Goal: Information Seeking & Learning: Learn about a topic

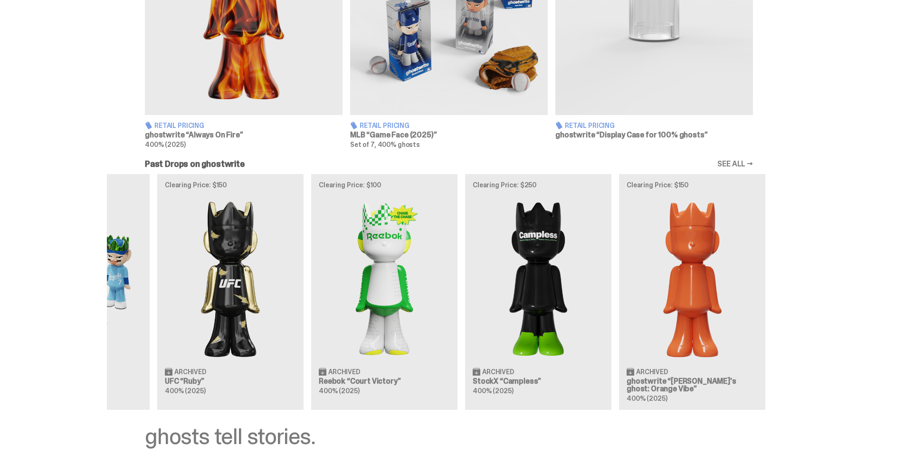
scroll to position [0, 308]
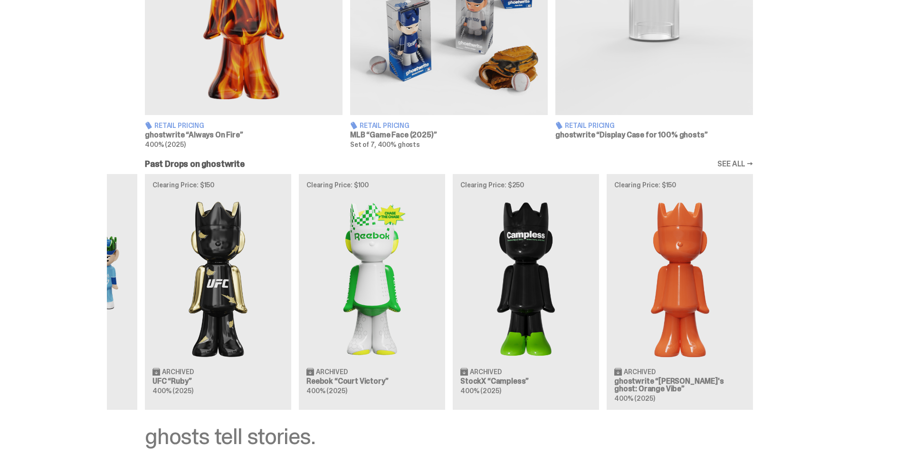
click at [291, 265] on div "Clearing Price: $151 Archived ghostwrite “[PERSON_NAME]'s ghost: [DATE] Green” …" at bounding box center [449, 292] width 684 height 236
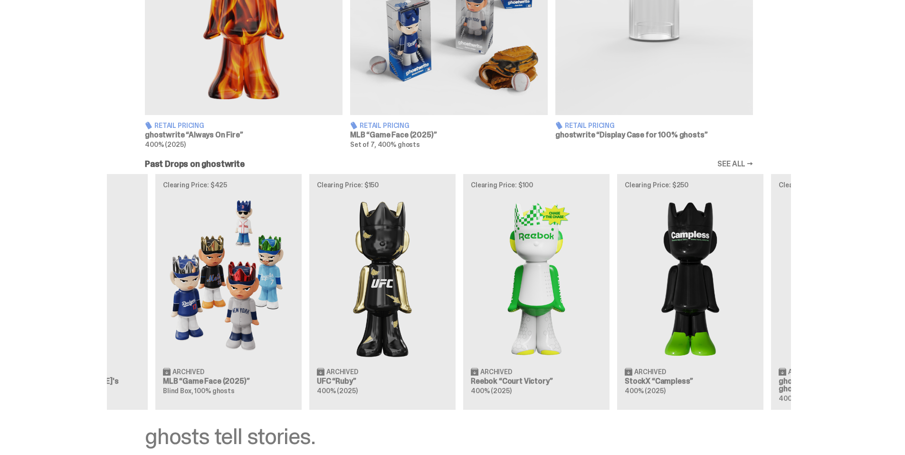
scroll to position [0, 0]
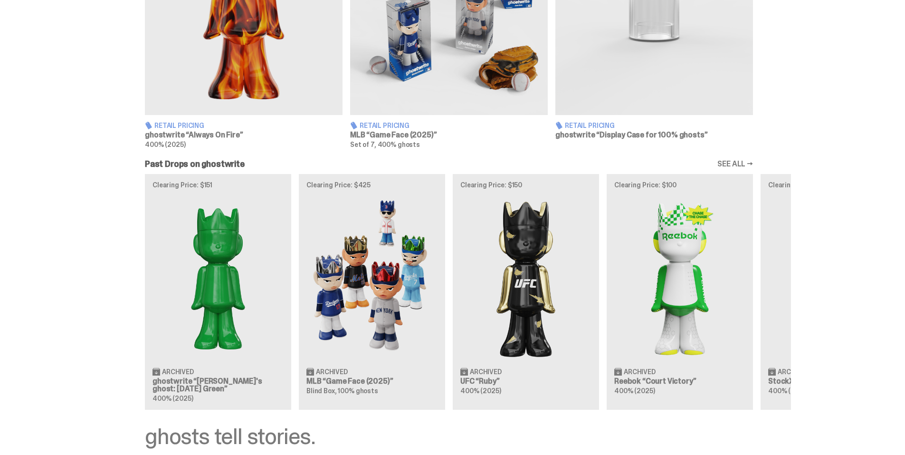
click at [791, 324] on div "Clearing Price: $151 Archived ghostwrite “Schrödinger's ghost: Sunday Green” 40…" at bounding box center [449, 292] width 684 height 236
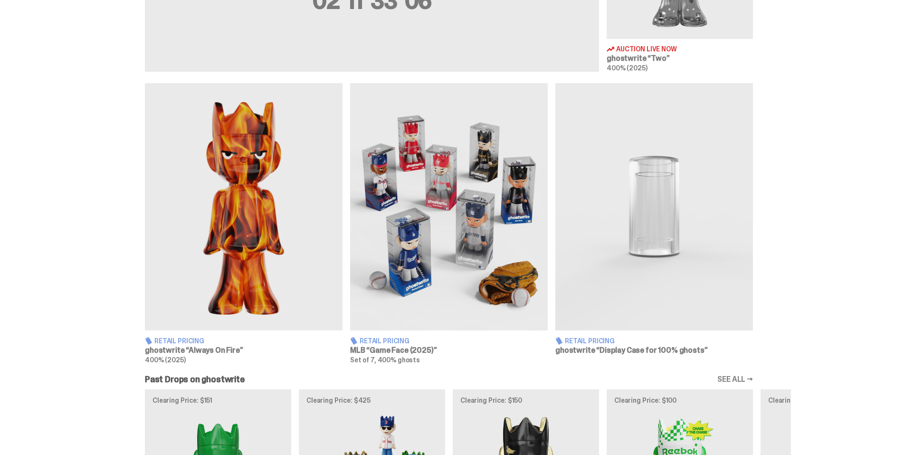
scroll to position [523, 0]
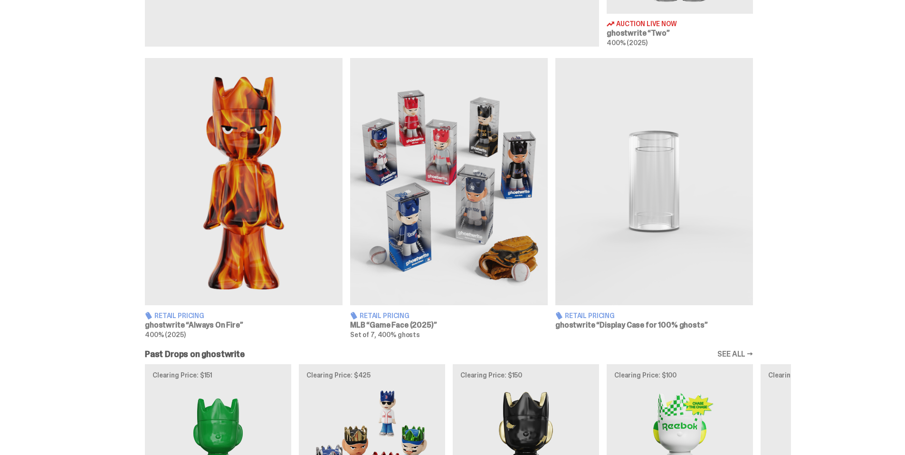
click at [228, 322] on h3 "ghostwrite “Always On Fire”" at bounding box center [244, 325] width 198 height 8
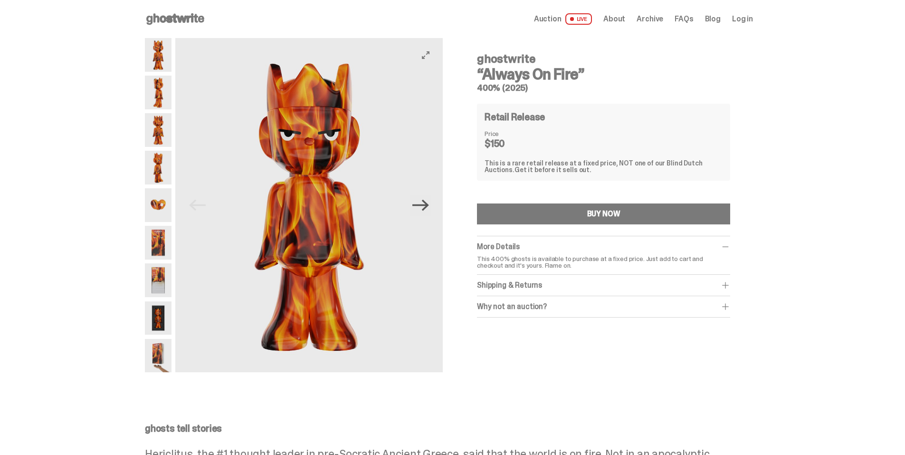
click at [429, 207] on icon "Next" at bounding box center [420, 205] width 17 height 11
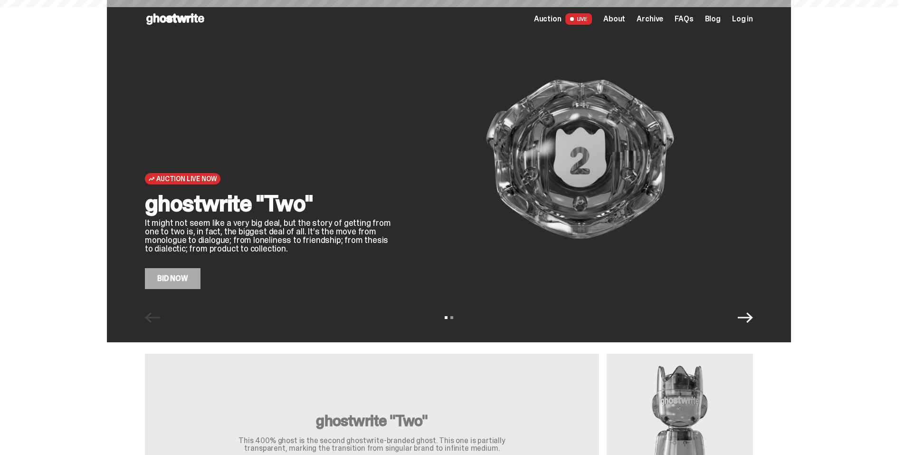
scroll to position [523, 0]
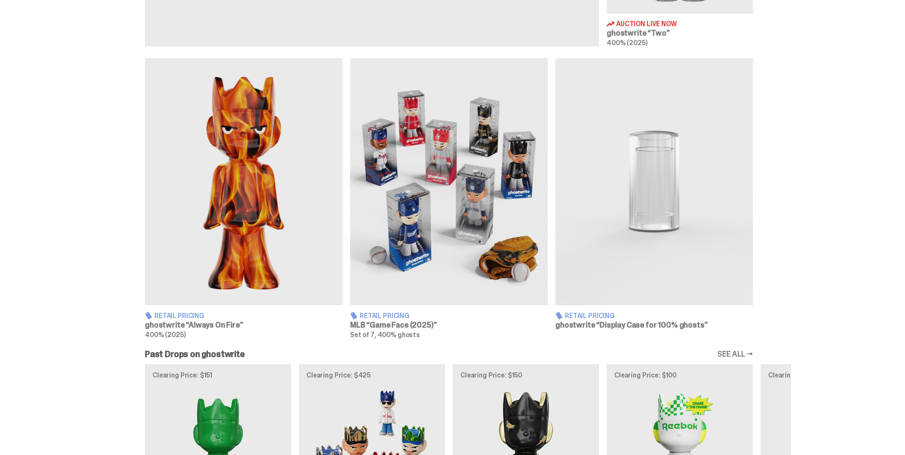
click at [450, 236] on img at bounding box center [449, 181] width 198 height 247
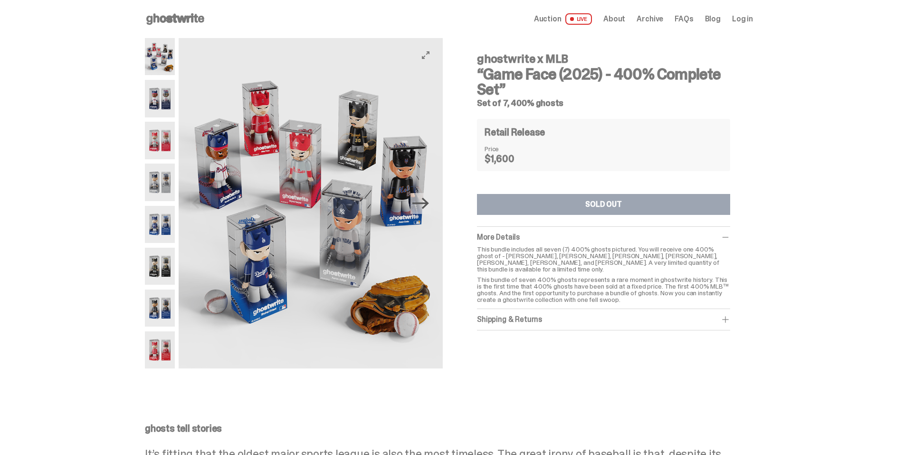
click at [424, 209] on icon "Next" at bounding box center [420, 203] width 17 height 17
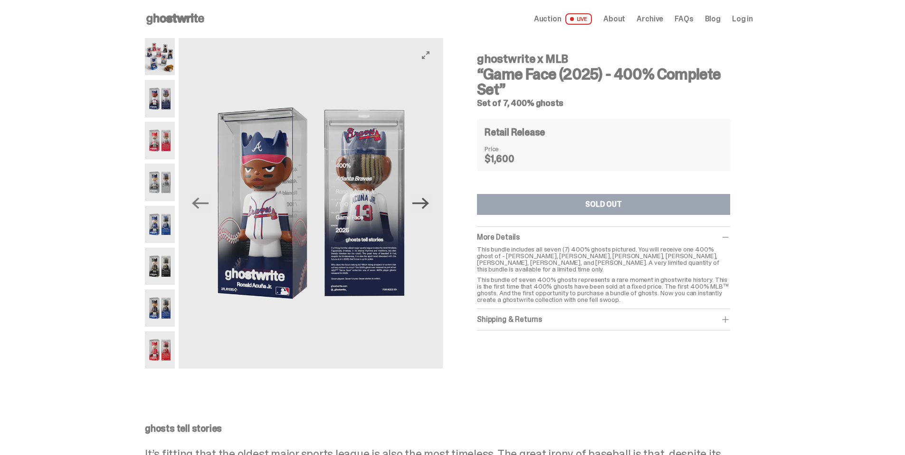
click at [424, 209] on icon "Next" at bounding box center [420, 203] width 17 height 17
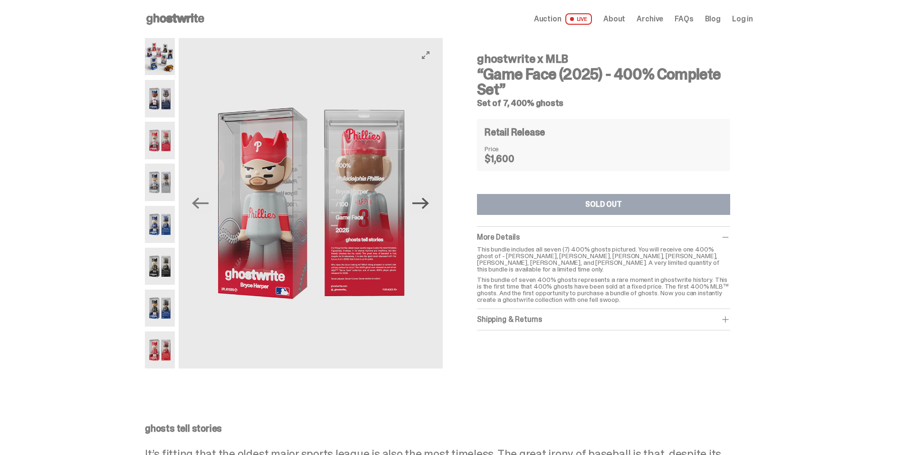
click at [424, 209] on icon "Next" at bounding box center [420, 203] width 17 height 17
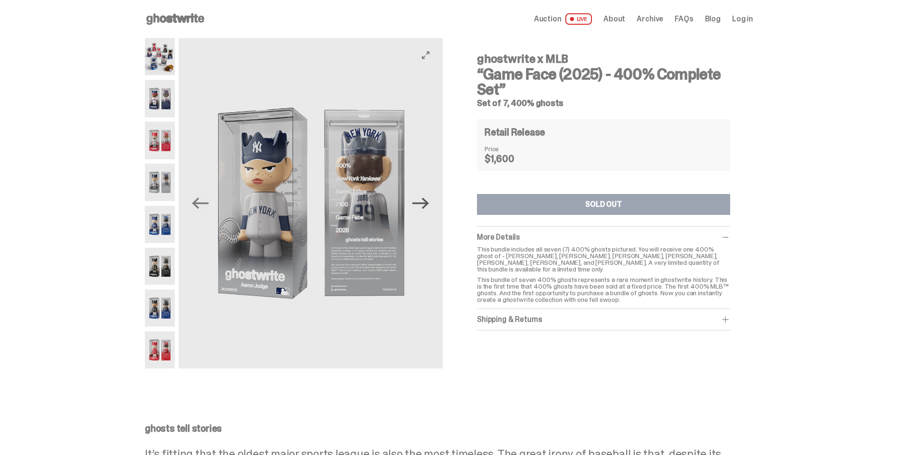
click at [424, 209] on icon "Next" at bounding box center [420, 203] width 17 height 17
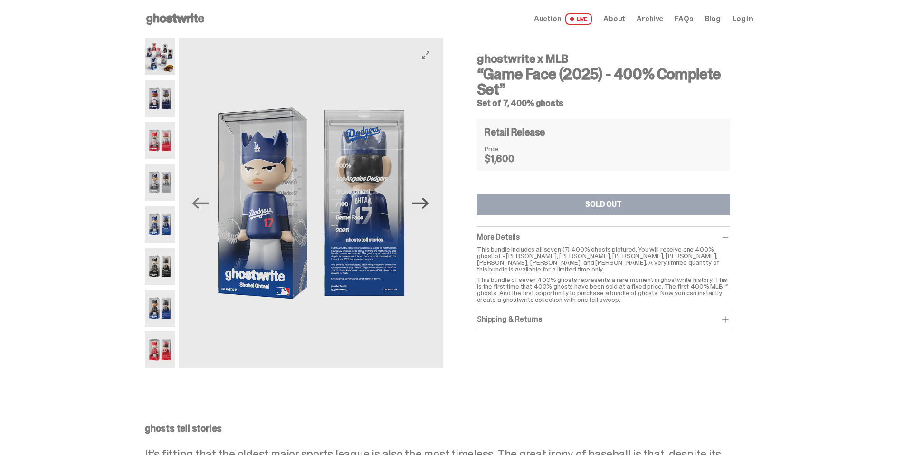
click at [424, 209] on icon "Next" at bounding box center [420, 203] width 17 height 17
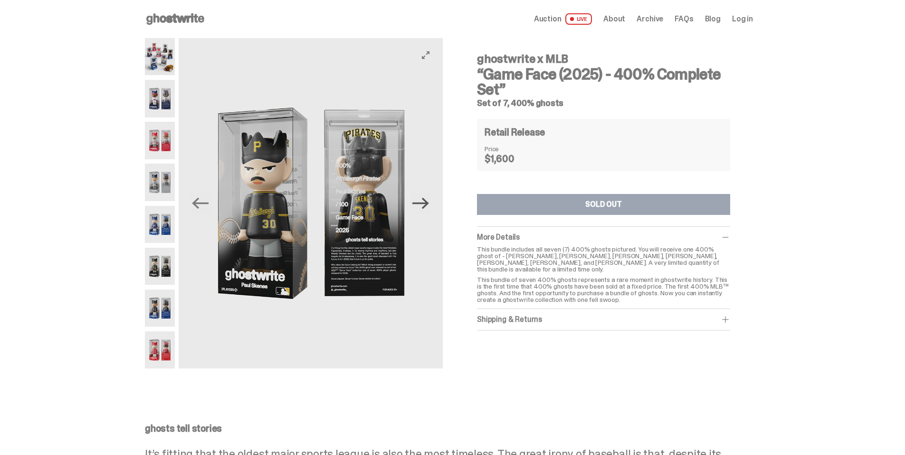
click at [428, 202] on icon "Next" at bounding box center [420, 203] width 17 height 17
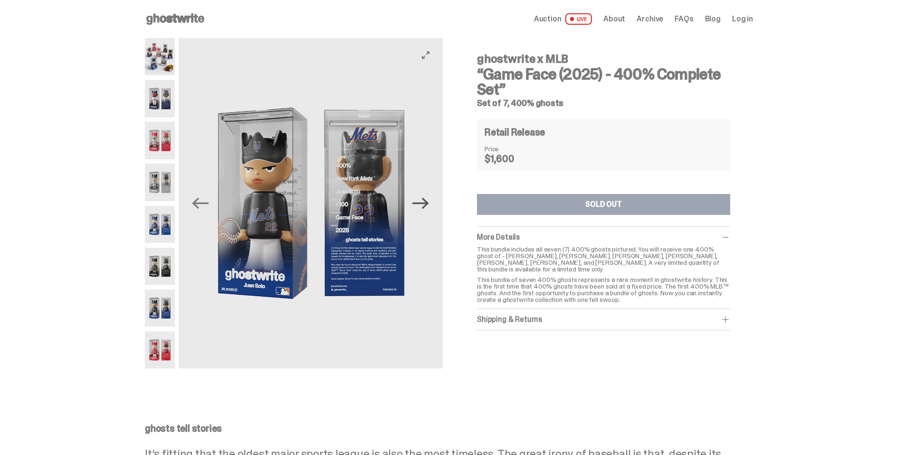
click at [428, 202] on icon "Next" at bounding box center [420, 203] width 17 height 17
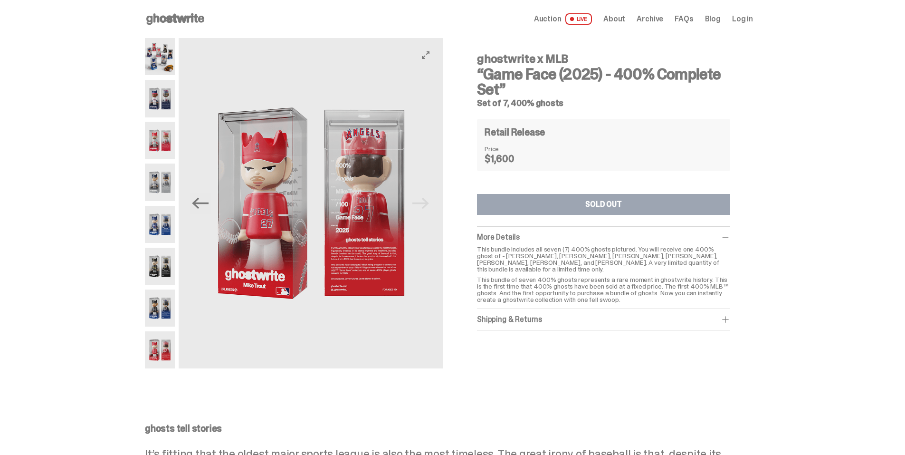
click at [428, 202] on img at bounding box center [311, 203] width 264 height 330
click at [183, 13] on icon at bounding box center [175, 18] width 61 height 15
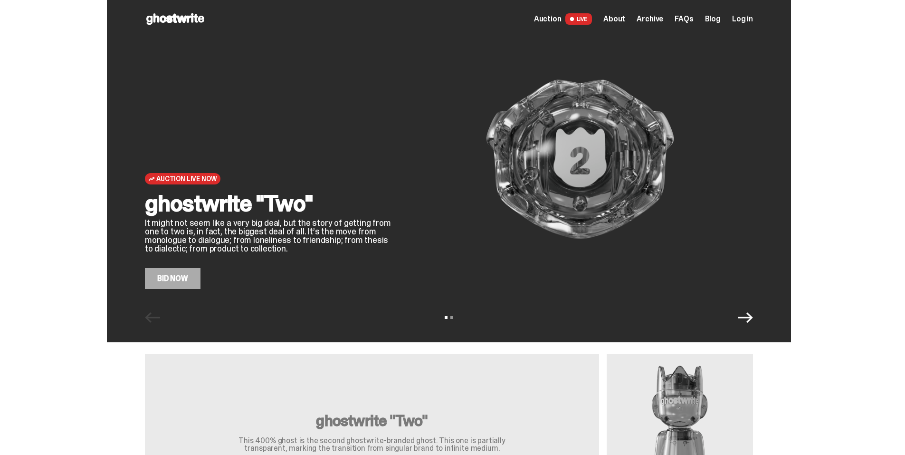
click at [663, 20] on span "Archive" at bounding box center [650, 19] width 27 height 8
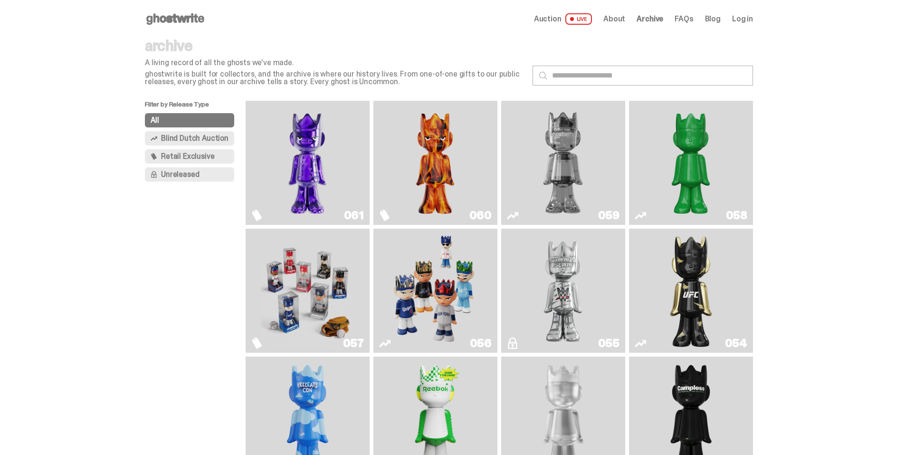
click at [298, 159] on img "Fantasy" at bounding box center [307, 163] width 93 height 116
click at [434, 177] on img "Always On Fire" at bounding box center [435, 163] width 93 height 116
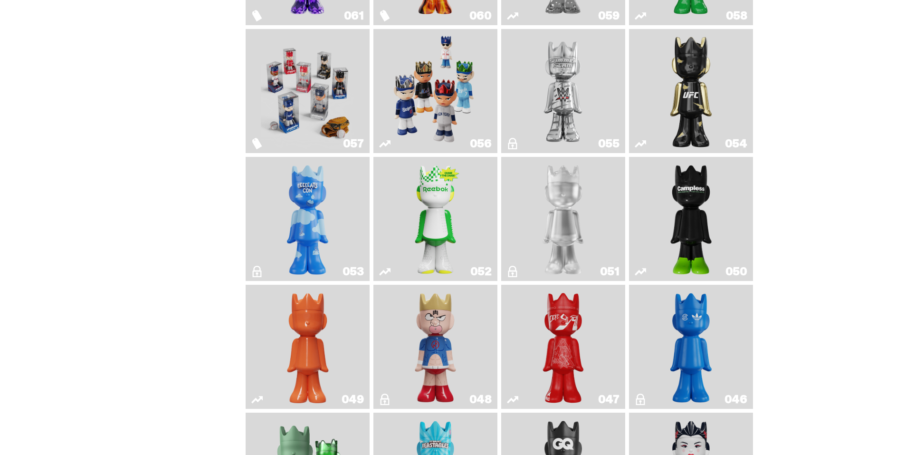
scroll to position [285, 0]
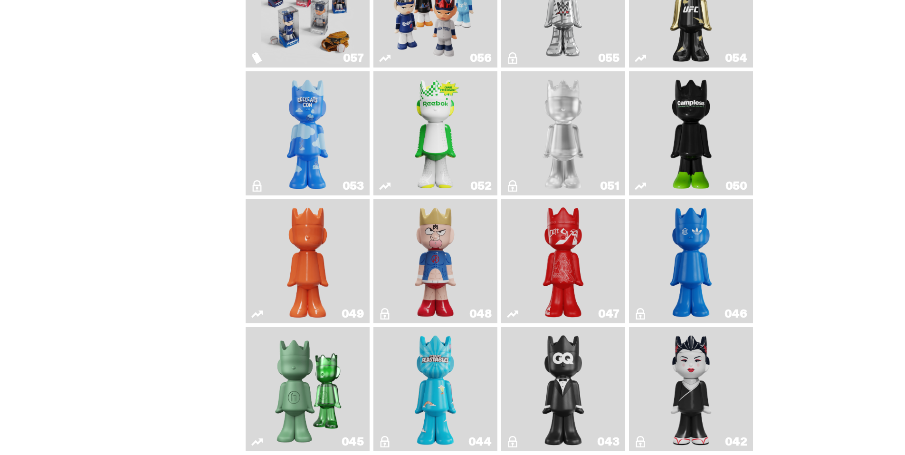
click at [444, 236] on img "Kinnikuman" at bounding box center [436, 261] width 50 height 116
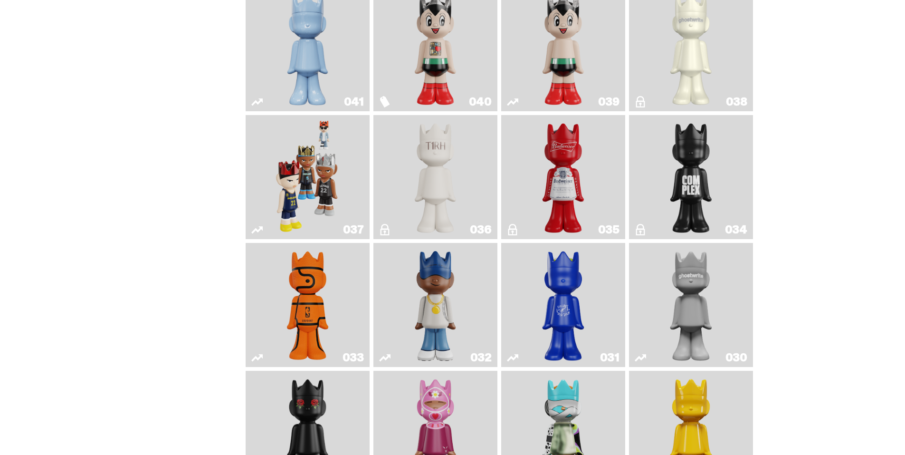
scroll to position [760, 0]
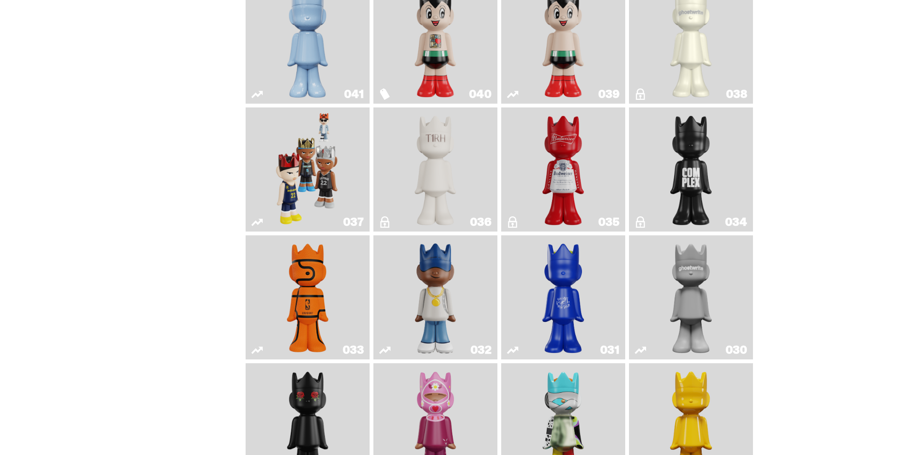
click at [560, 185] on img "The King of ghosts" at bounding box center [563, 169] width 50 height 116
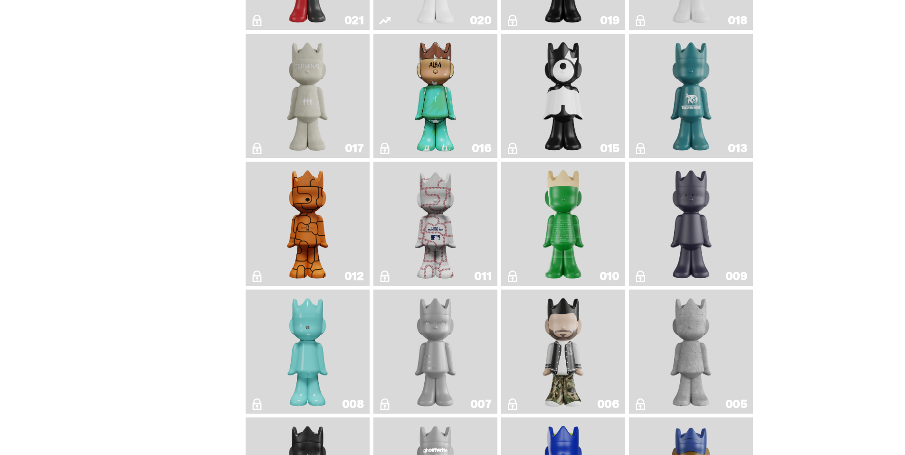
scroll to position [1644, 0]
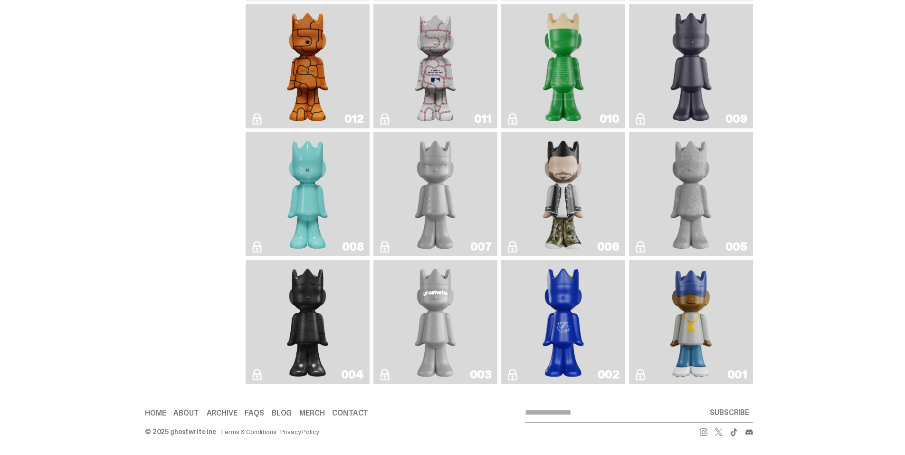
click at [189, 413] on link "About" at bounding box center [185, 413] width 25 height 8
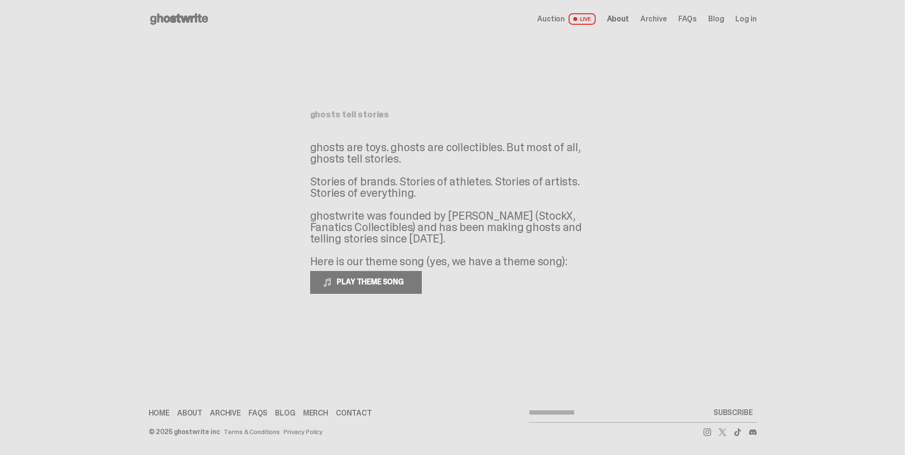
click at [261, 413] on link "FAQs" at bounding box center [258, 413] width 19 height 8
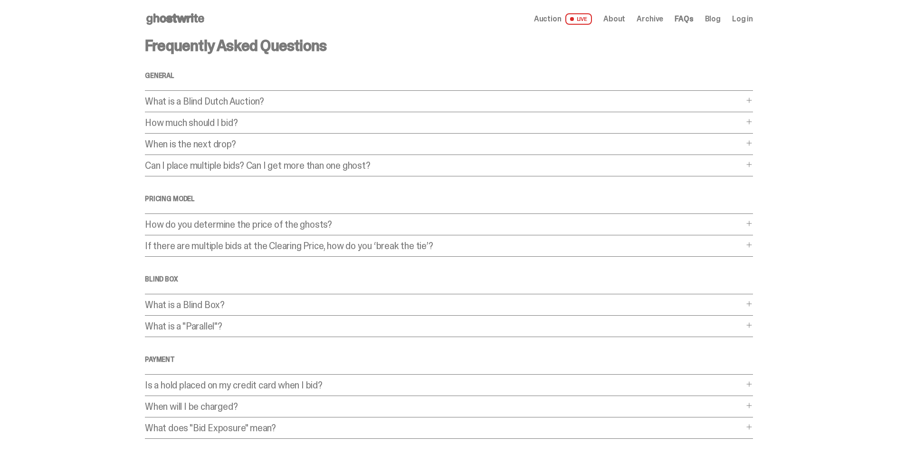
click at [752, 97] on span at bounding box center [750, 100] width 8 height 8
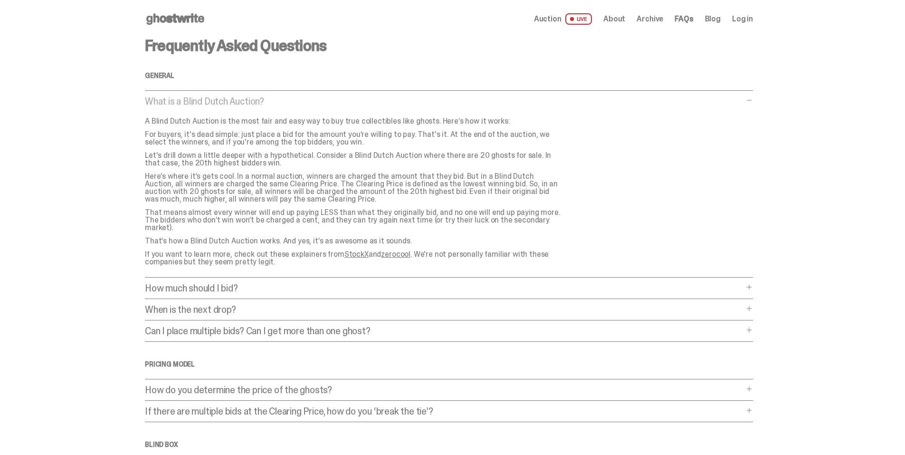
click at [245, 283] on p "How much should I bid?" at bounding box center [444, 288] width 599 height 10
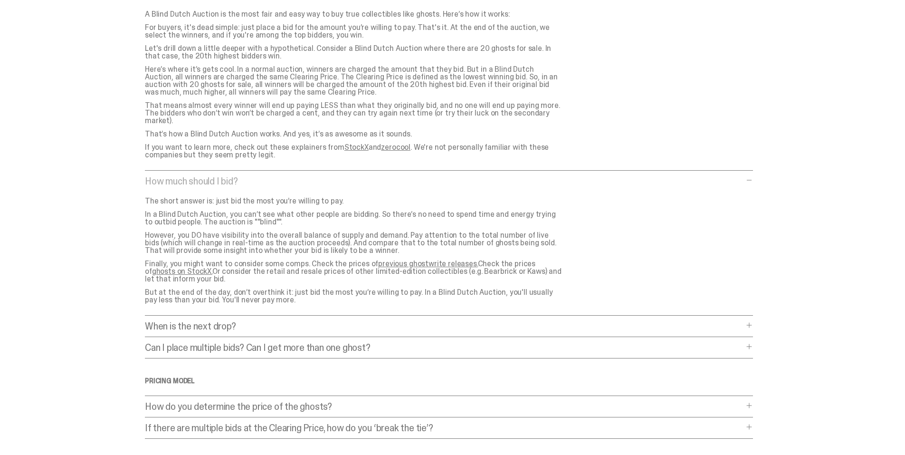
scroll to position [143, 0]
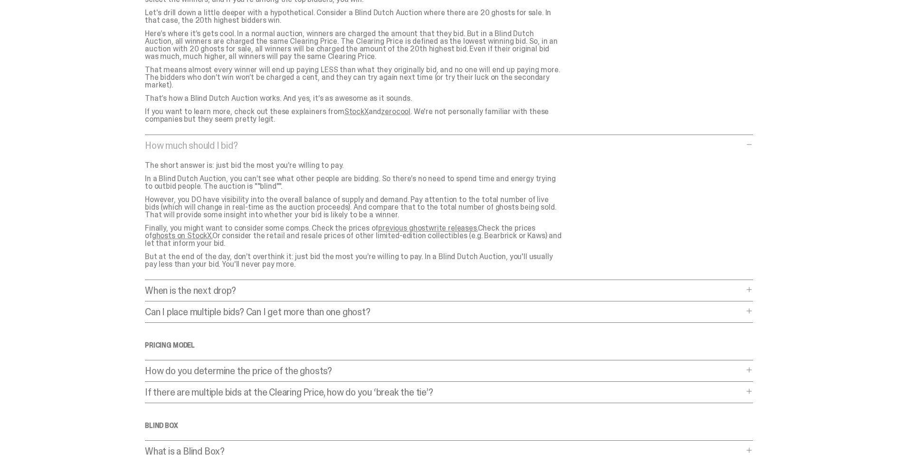
click at [345, 287] on p "When is the next drop?" at bounding box center [444, 291] width 599 height 10
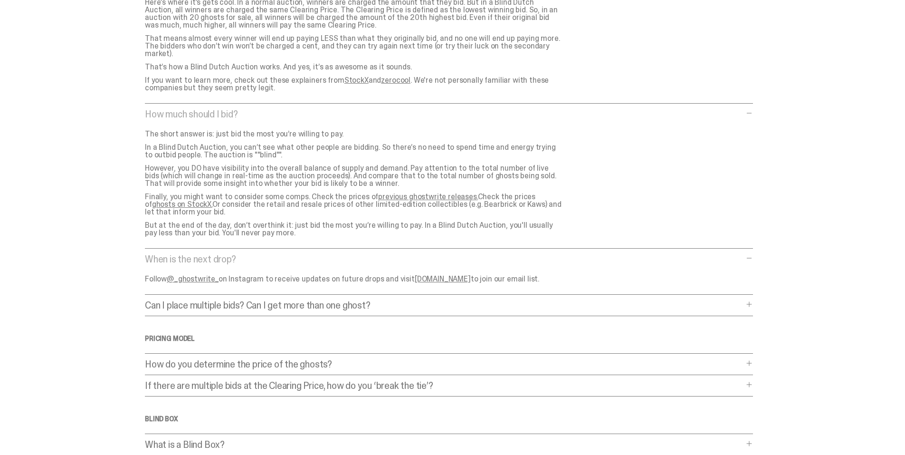
scroll to position [238, 0]
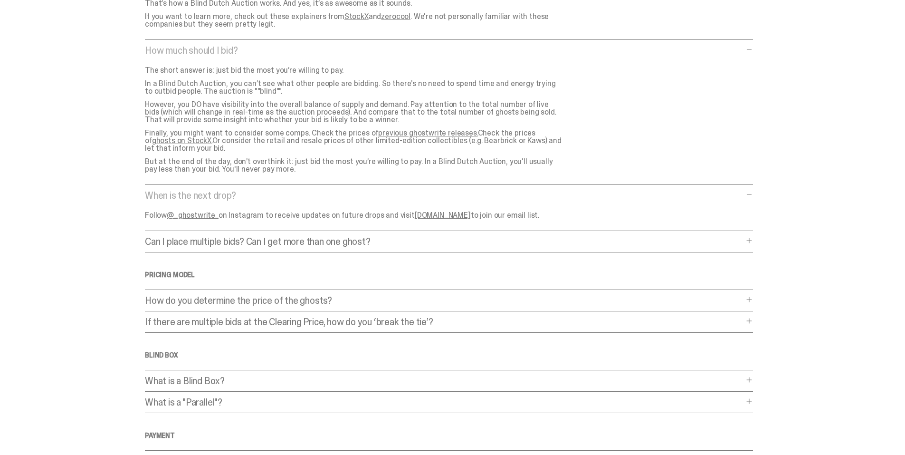
click at [413, 237] on p "Can I place multiple bids? Can I get more than one ghost?" at bounding box center [444, 242] width 599 height 10
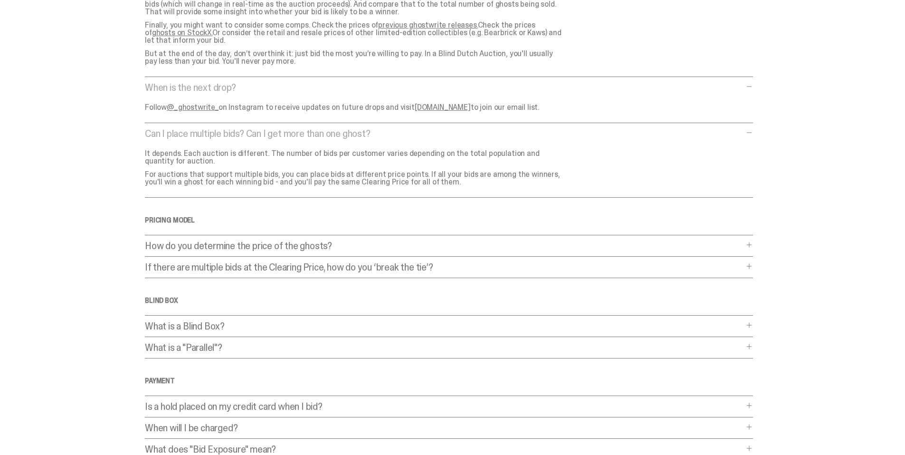
scroll to position [380, 0]
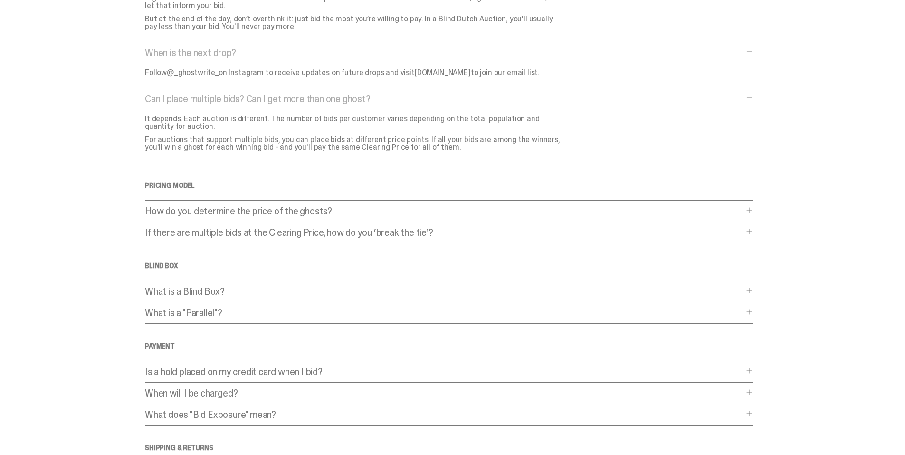
click at [316, 206] on p "How do you determine the price of the ghosts?" at bounding box center [444, 211] width 599 height 10
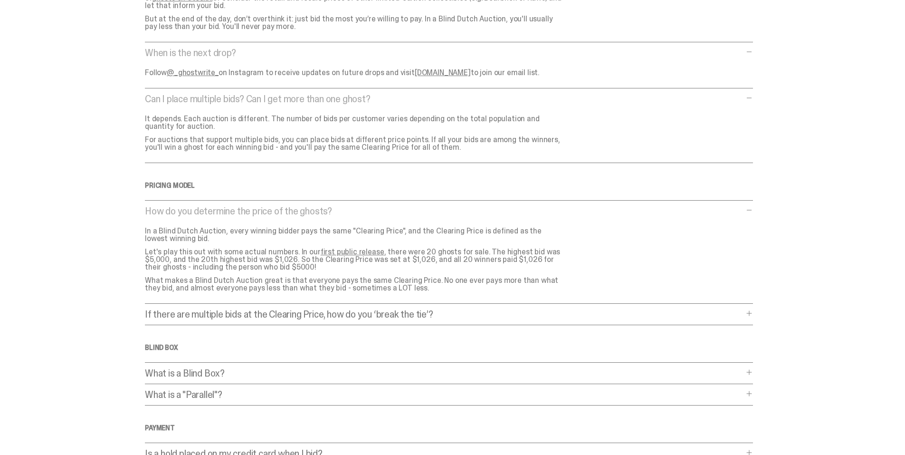
click at [374, 309] on p "If there are multiple bids at the Clearing Price, how do you ‘break the tie’?" at bounding box center [444, 314] width 599 height 10
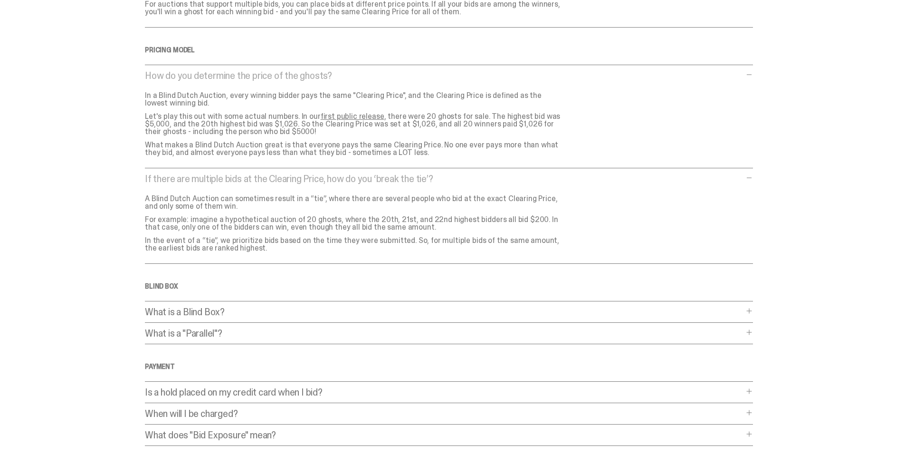
scroll to position [523, 0]
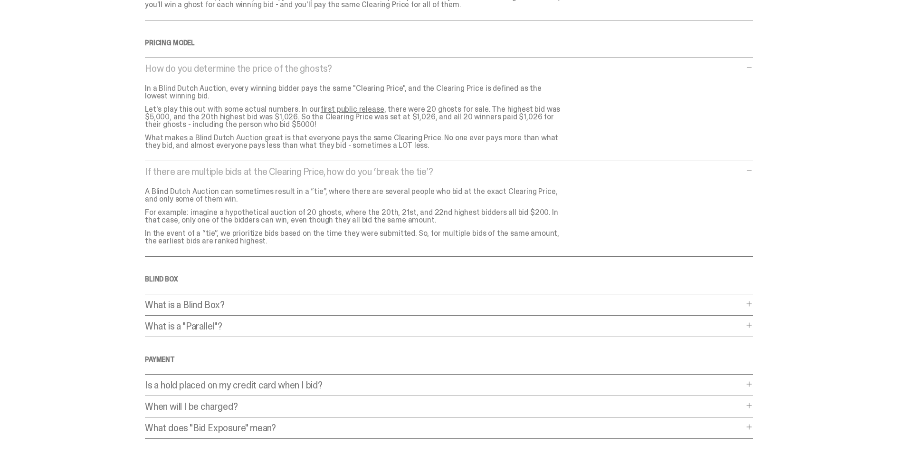
click at [229, 300] on p "What is a Blind Box?" at bounding box center [444, 305] width 599 height 10
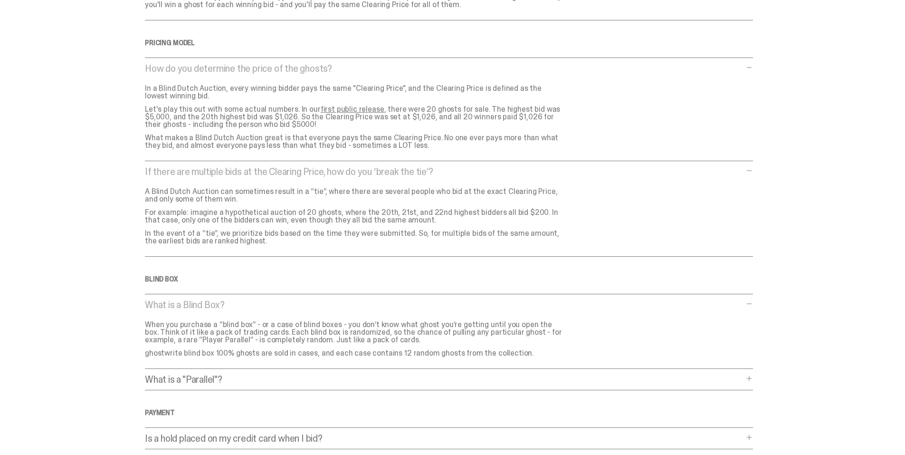
click at [266, 374] on p "What is a "Parallel"?" at bounding box center [444, 379] width 599 height 10
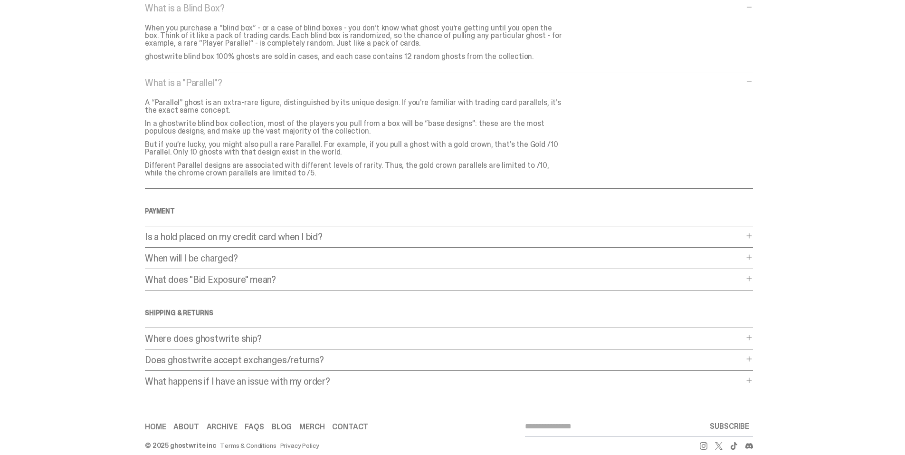
scroll to position [825, 0]
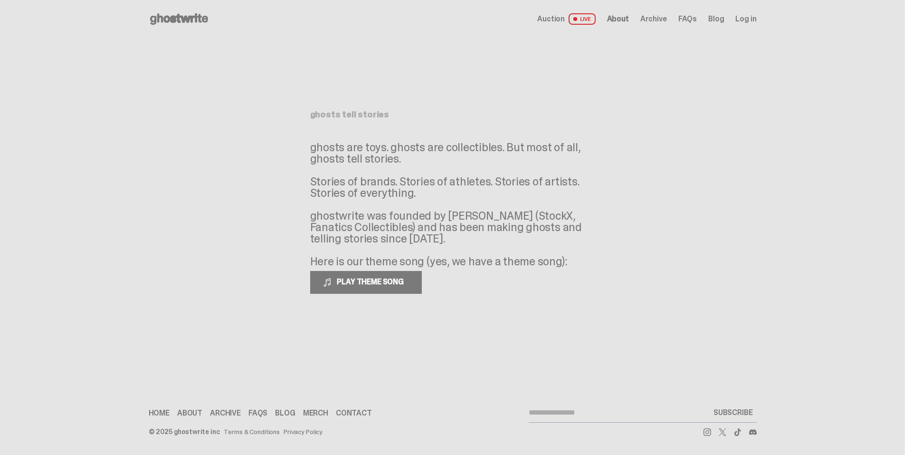
click at [201, 19] on icon at bounding box center [179, 18] width 61 height 15
click at [165, 13] on icon at bounding box center [179, 18] width 61 height 15
